Goal: Information Seeking & Learning: Learn about a topic

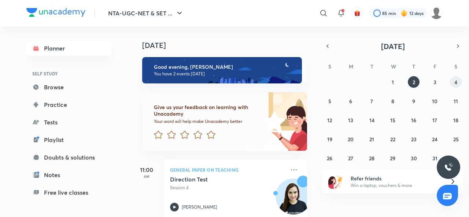
click at [452, 84] on button "4" at bounding box center [456, 82] width 12 height 12
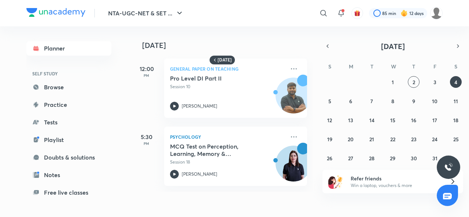
click at [291, 137] on icon at bounding box center [294, 136] width 6 height 1
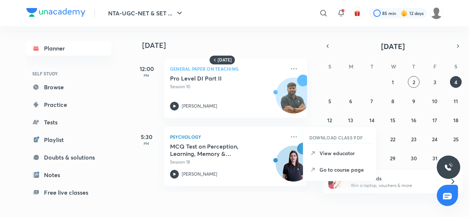
click at [332, 171] on p "Go to course page" at bounding box center [345, 170] width 51 height 8
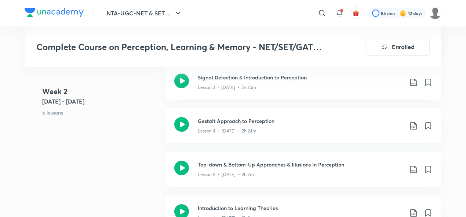
scroll to position [552, 0]
click at [234, 118] on h3 "Gestalt Approach to Perception" at bounding box center [300, 122] width 205 height 8
